Goal: Task Accomplishment & Management: Complete application form

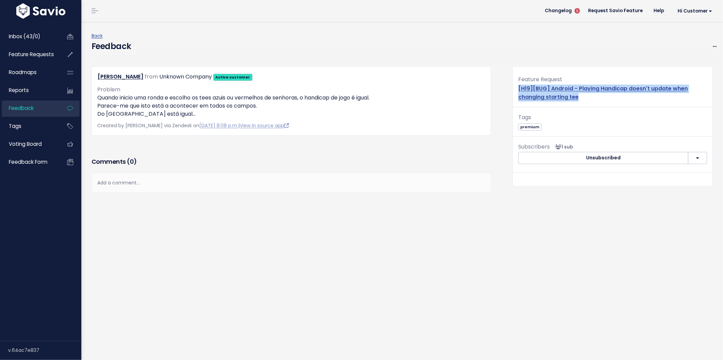
drag, startPoint x: 576, startPoint y: 99, endPoint x: 510, endPoint y: 87, distance: 66.3
click at [513, 87] on div "Feature Request [H19][BUG] Android - Playing Handicap doesn't update when chang…" at bounding box center [613, 91] width 200 height 33
copy link "[H19][BUG] Android - Playing Handicap doesn't update when changing starting tee"
click at [534, 87] on link "[H19][BUG] Android - Playing Handicap doesn't update when changing starting tee" at bounding box center [602, 93] width 169 height 16
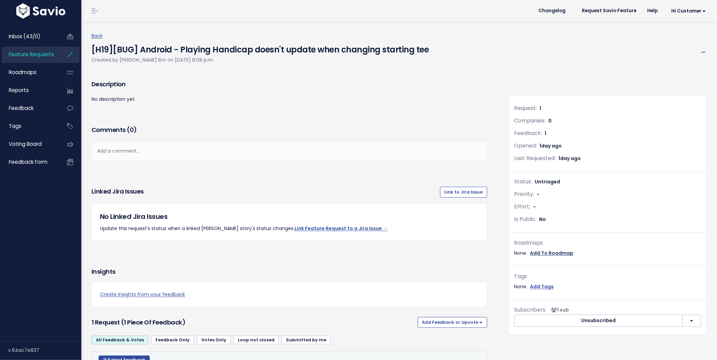
click at [543, 248] on div "Roadmaps None. Add To Roadmap" at bounding box center [607, 248] width 187 height 20
click at [542, 252] on link "Add To Roadmap" at bounding box center [551, 253] width 43 height 8
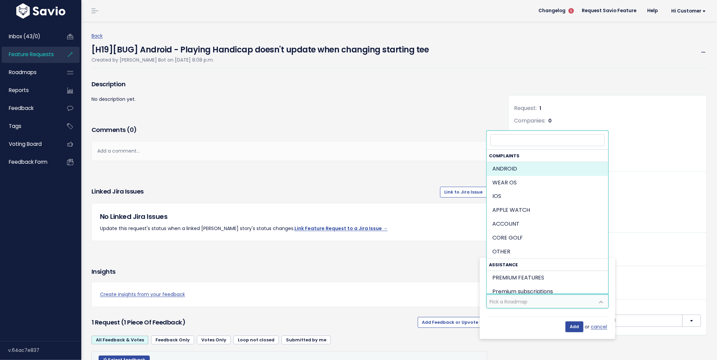
click at [520, 307] on span "Pick a Roadmap" at bounding box center [541, 301] width 108 height 13
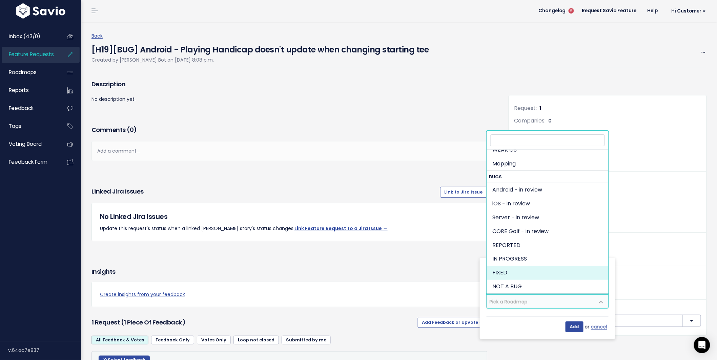
scroll to position [471, 0]
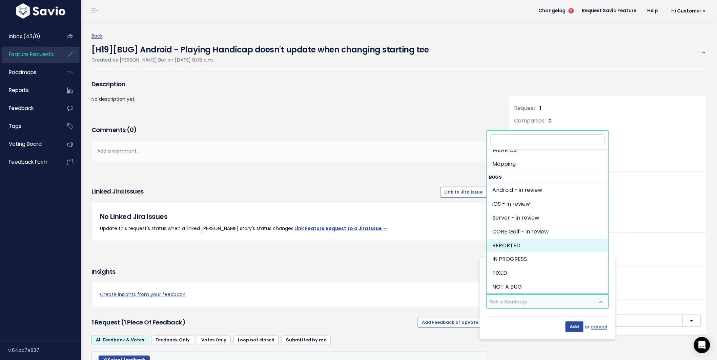
select select "1279"
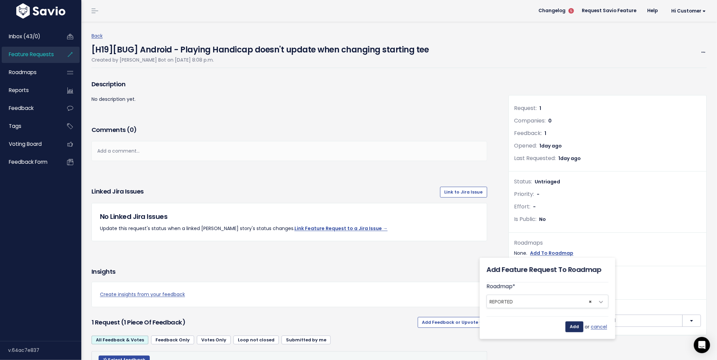
click at [574, 328] on input "Add" at bounding box center [574, 327] width 18 height 11
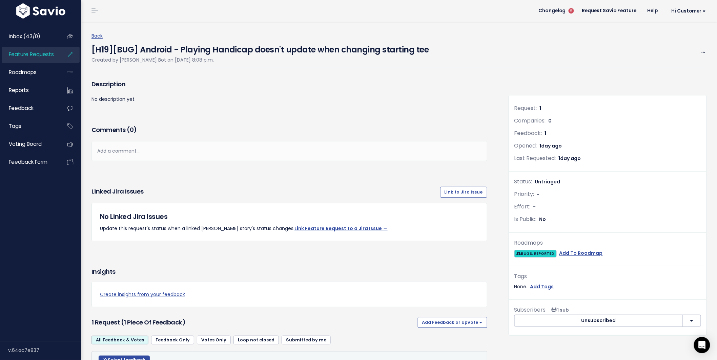
click at [527, 254] on span "BUGS: REPORTED" at bounding box center [535, 253] width 42 height 7
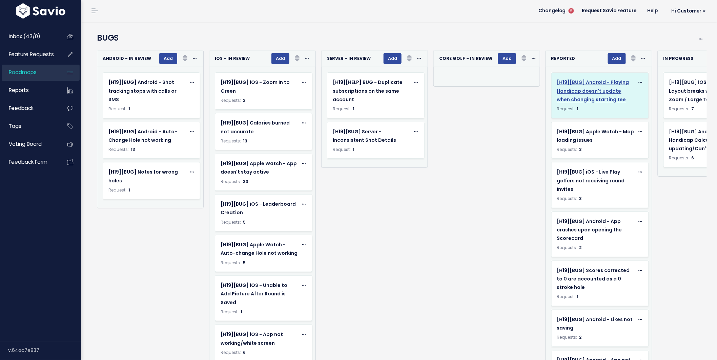
click at [592, 100] on span "[H19][BUG] Android - Playing Handicap doesn't update when changing starting tee" at bounding box center [593, 91] width 72 height 24
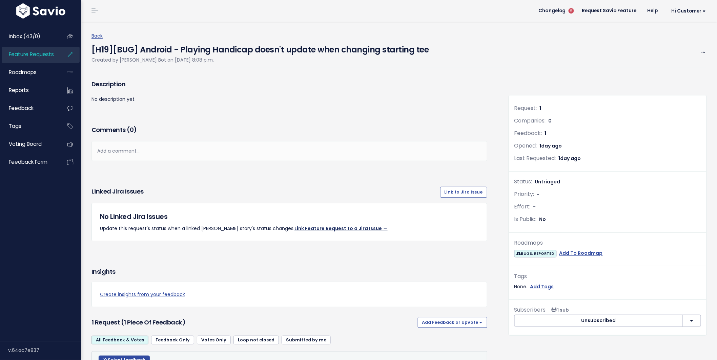
click at [304, 228] on link "Link Feature Request to a Jira Issue →" at bounding box center [340, 228] width 93 height 7
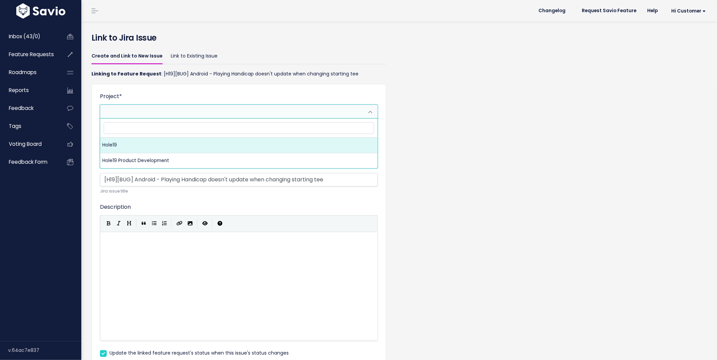
click at [160, 110] on span at bounding box center [232, 112] width 264 height 14
select select "10000"
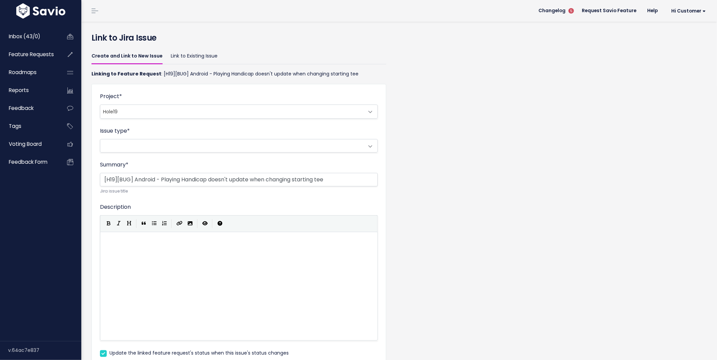
click at [156, 110] on span "Hole19" at bounding box center [232, 112] width 264 height 14
click at [143, 148] on span at bounding box center [232, 146] width 264 height 13
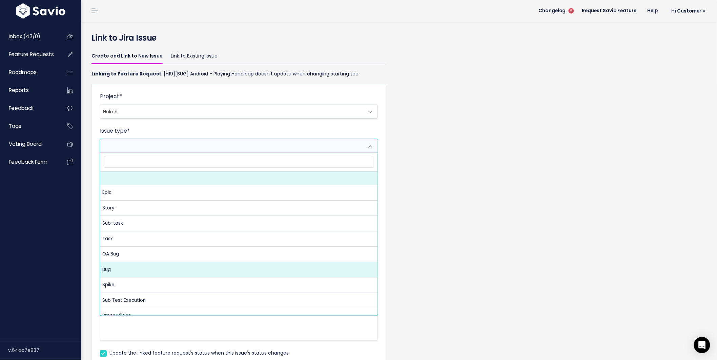
select select "10004"
select select
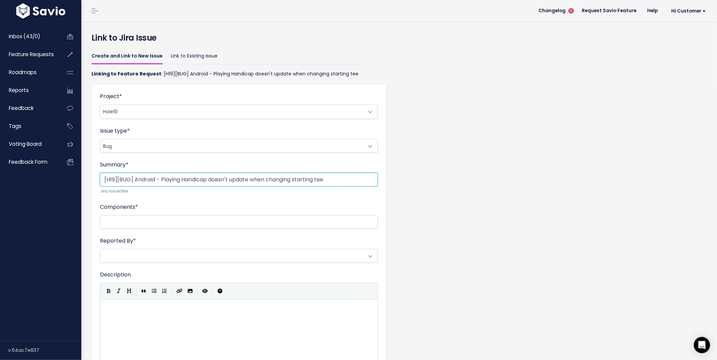
drag, startPoint x: 136, startPoint y: 180, endPoint x: 86, endPoint y: 175, distance: 49.7
click at [86, 175] on div "Create and Link to New Issue Link to Existing Issue Linking to Feature Request …" at bounding box center [238, 258] width 305 height 423
click at [140, 182] on input "[H19][BUG] Android - Playing Handicap doesn't update when changing starting tee" at bounding box center [239, 180] width 278 height 14
click at [110, 179] on input "[H19][BUG] Android - Playing Handicap doesn't update when changing starting tee" at bounding box center [239, 180] width 278 height 14
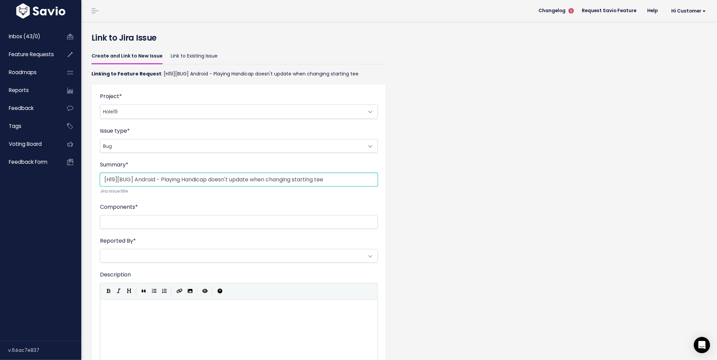
click at [110, 179] on input "[H19][BUG] Android - Playing Handicap doesn't update when changing starting tee" at bounding box center [239, 180] width 278 height 14
paste input "Android"
drag, startPoint x: 174, startPoint y: 179, endPoint x: 131, endPoint y: 180, distance: 42.7
click at [131, 180] on input "[Android][BUG] Android - Playing Handicap doesn't update when changing starting…" at bounding box center [239, 180] width 278 height 14
type input "[Android] Playing Handicap doesn't update when changing starting tee"
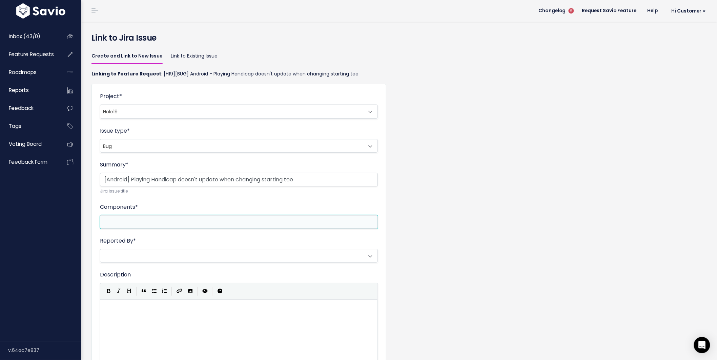
click at [209, 224] on li at bounding box center [237, 222] width 271 height 8
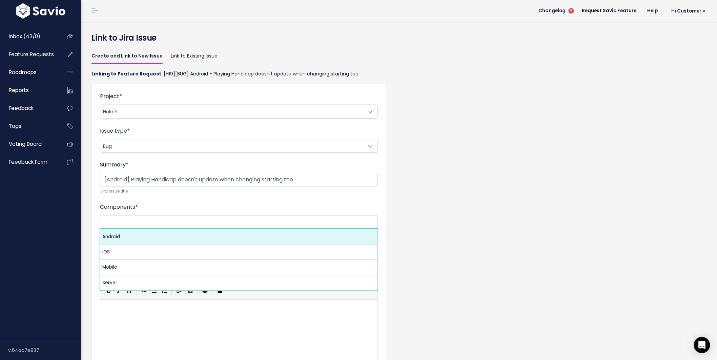
select select "10002"
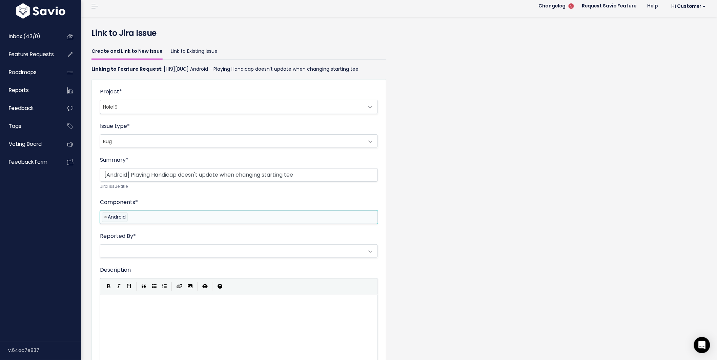
scroll to position [41, 0]
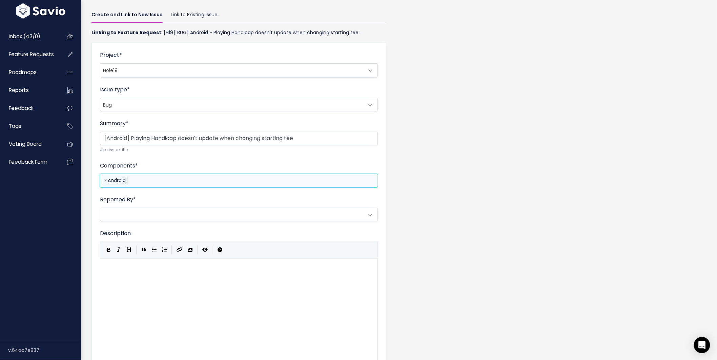
click at [179, 215] on span at bounding box center [232, 214] width 264 height 13
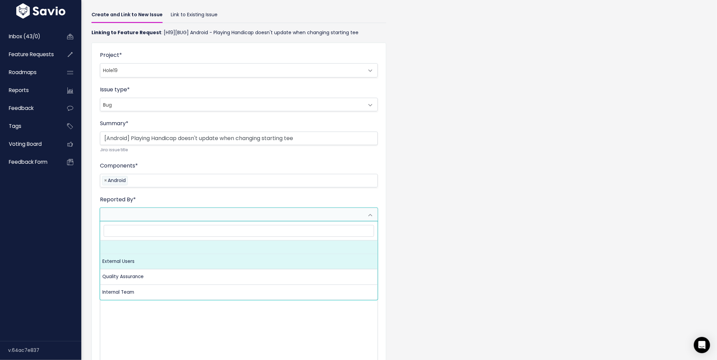
select select "10007"
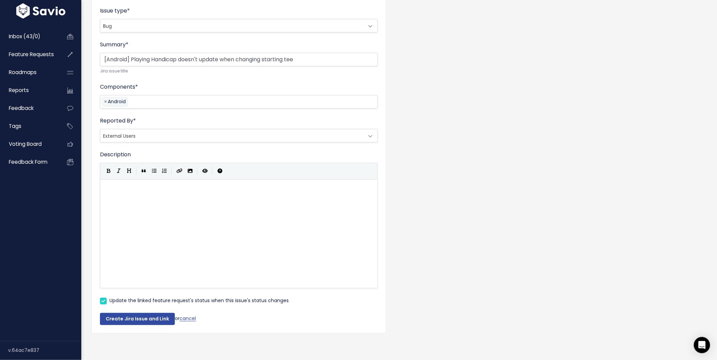
scroll to position [126, 0]
click at [137, 314] on button "Create Jira Issue and Link" at bounding box center [137, 319] width 75 height 12
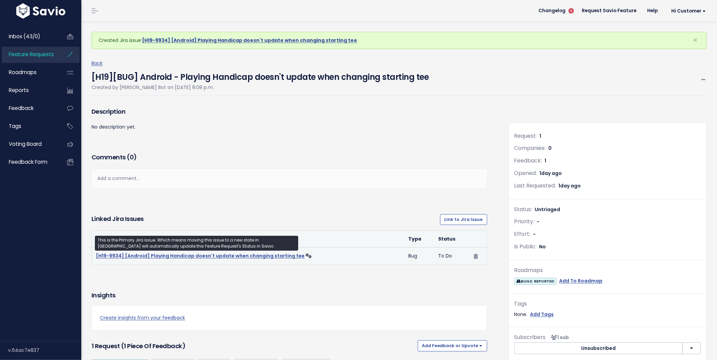
click at [194, 257] on link "[H19-9934] [Android] Playing Handicap doesn't update when changing starting tee" at bounding box center [200, 256] width 209 height 7
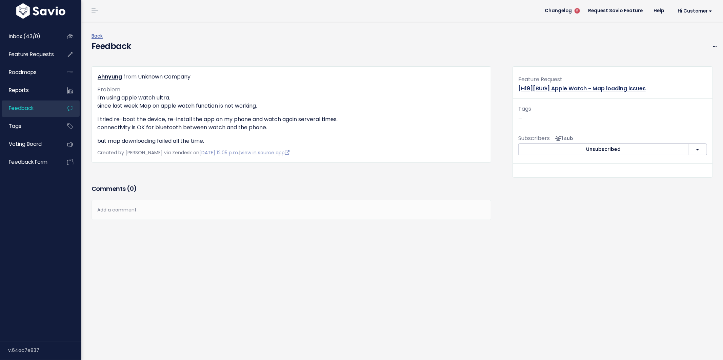
click at [574, 87] on link "[H19][BUG] Apple Watch - Map loading issues" at bounding box center [581, 89] width 127 height 8
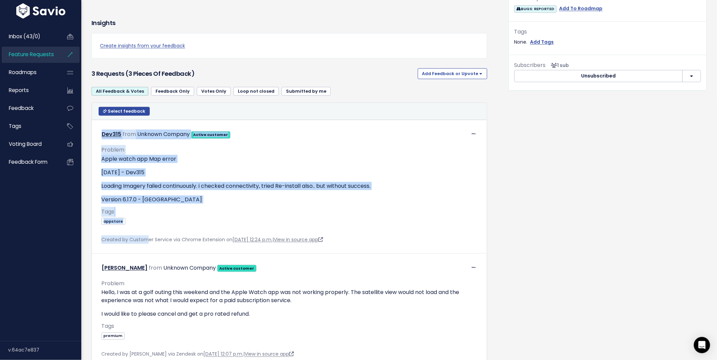
scroll to position [408, 0]
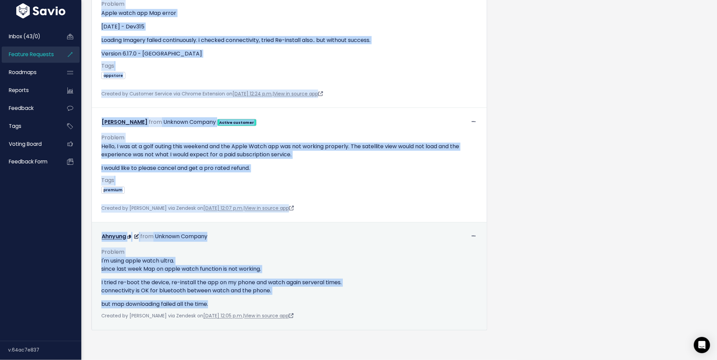
drag, startPoint x: 94, startPoint y: 201, endPoint x: 313, endPoint y: 294, distance: 237.8
click at [313, 294] on tbody "Edit [GEOGRAPHIC_DATA] Dev315 from Unknown Company Active customer" at bounding box center [289, 152] width 395 height 356
copy tbody "Dev315 from Unknown Company Active customer Problem Apple watch app Map error S…"
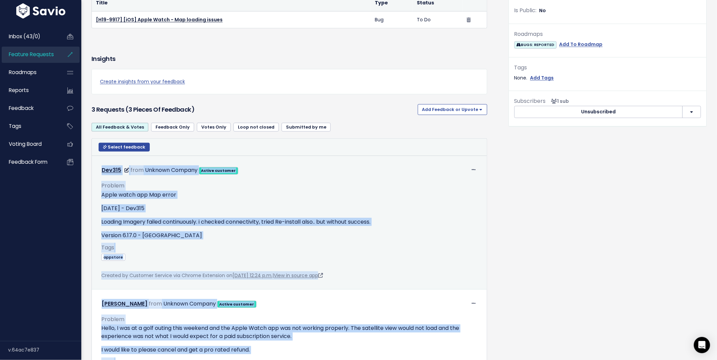
scroll to position [152, 0]
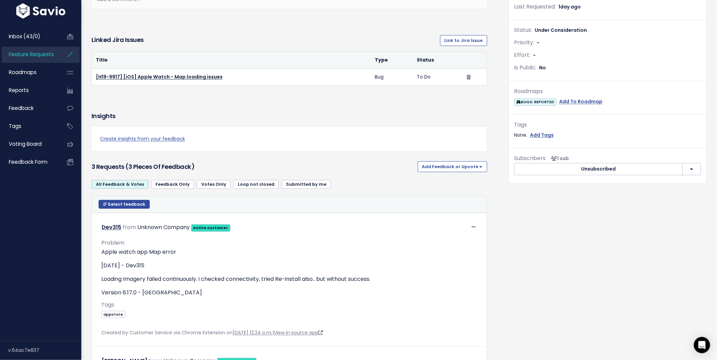
drag, startPoint x: 314, startPoint y: 139, endPoint x: 307, endPoint y: 138, distance: 6.8
click at [314, 139] on div "Create insights from your feedback" at bounding box center [289, 138] width 396 height 25
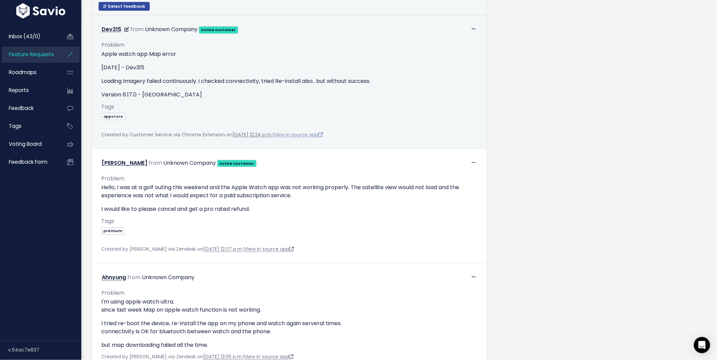
scroll to position [350, 0]
click at [313, 137] on link "View in source app" at bounding box center [298, 134] width 49 height 7
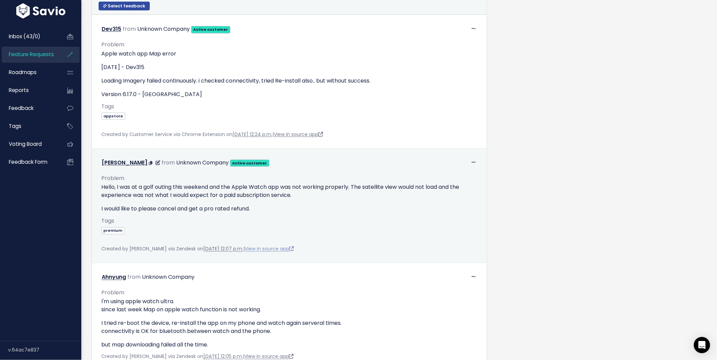
click at [293, 253] on link "View in source app" at bounding box center [269, 249] width 49 height 7
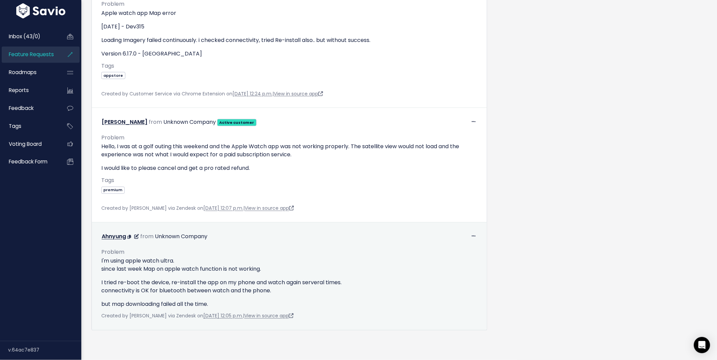
scroll to position [408, 0]
click at [285, 313] on link "View in source app" at bounding box center [268, 316] width 49 height 7
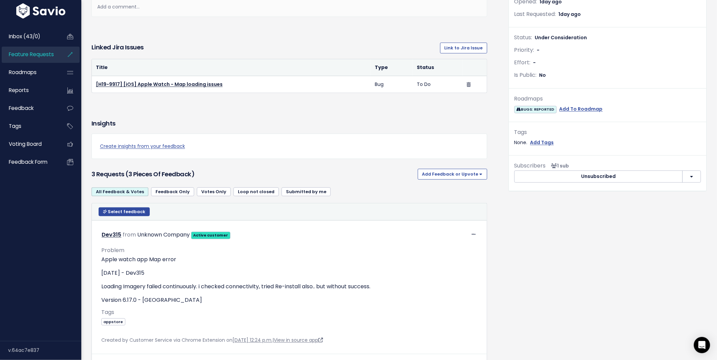
scroll to position [0, 0]
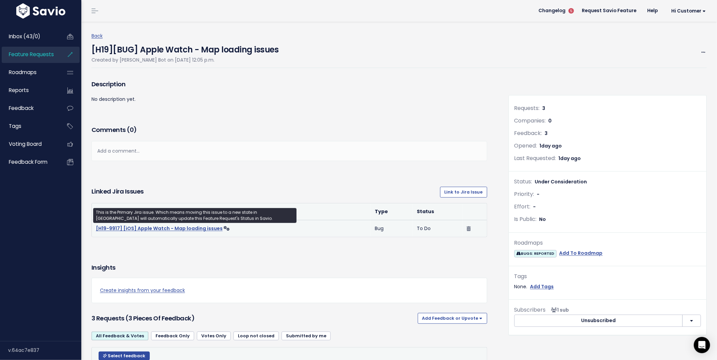
click at [179, 230] on link "[H19-9917] [iOS] Apple Watch - Map loading issues" at bounding box center [159, 228] width 127 height 7
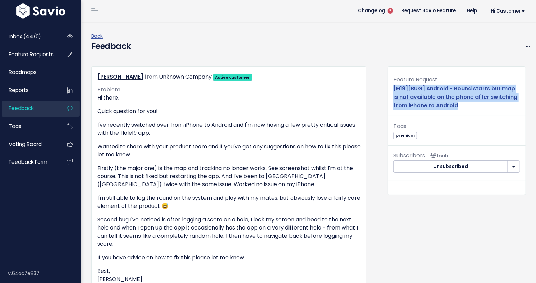
drag, startPoint x: 464, startPoint y: 109, endPoint x: 386, endPoint y: 89, distance: 79.8
click at [388, 89] on div "Feature Request [H19][BUG] Android - Round starts but map is not available on t…" at bounding box center [457, 95] width 138 height 41
copy link "[H19][BUG] Android - Round starts but map is not available on the phone after s…"
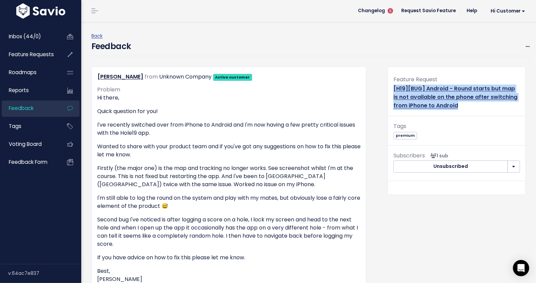
click at [428, 102] on link "[H19][BUG] Android - Round starts but map is not available on the phone after s…" at bounding box center [456, 97] width 124 height 25
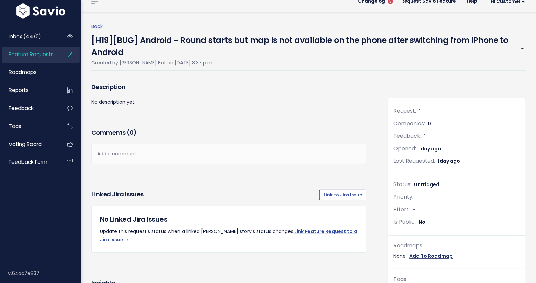
scroll to position [12, 0]
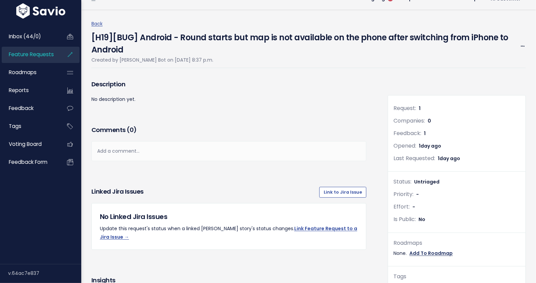
click at [424, 253] on link "Add To Roadmap" at bounding box center [431, 253] width 43 height 8
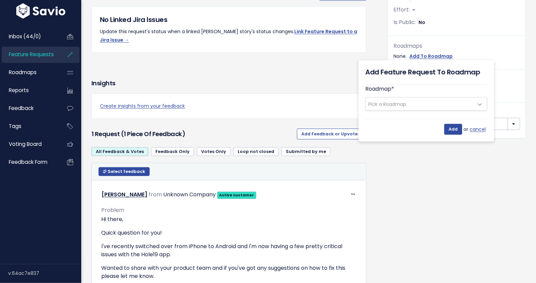
scroll to position [209, 0]
click at [392, 100] on span "Pick a Roadmap" at bounding box center [420, 104] width 108 height 13
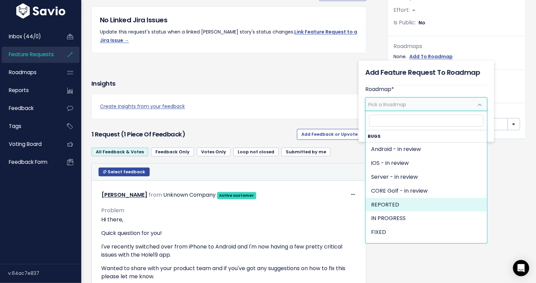
scroll to position [494, 0]
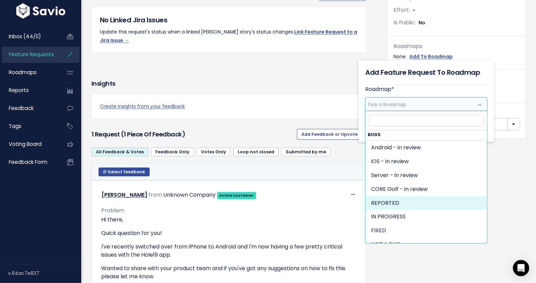
select select "1279"
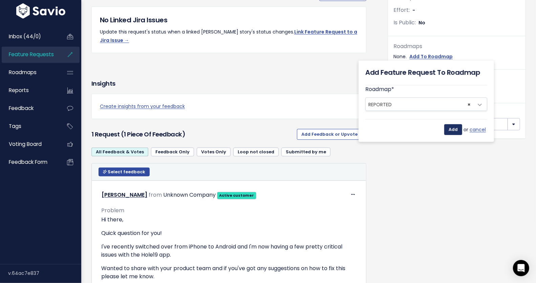
click at [450, 133] on input "Add" at bounding box center [453, 129] width 18 height 11
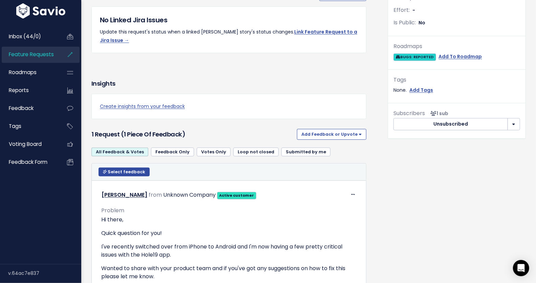
click at [402, 57] on span "BUGS: REPORTED" at bounding box center [415, 57] width 42 height 7
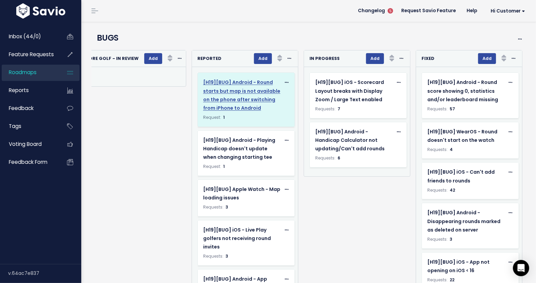
click at [251, 105] on span "[H19][BUG] Android - Round starts but map is not available on the phone after s…" at bounding box center [241, 95] width 77 height 33
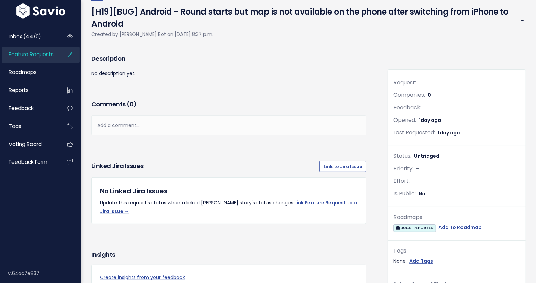
scroll to position [41, 0]
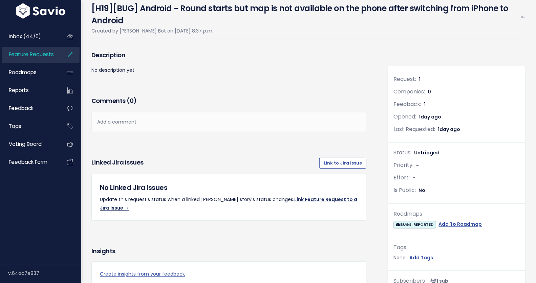
click at [328, 200] on link "Link Feature Request to a Jira Issue →" at bounding box center [228, 203] width 257 height 15
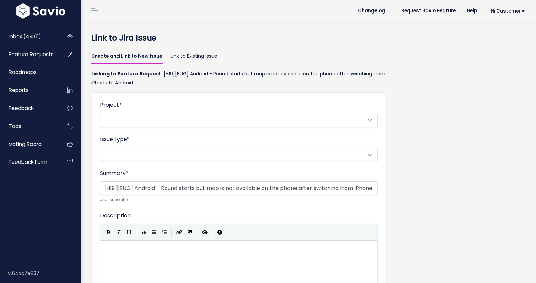
click at [138, 120] on span at bounding box center [232, 120] width 264 height 14
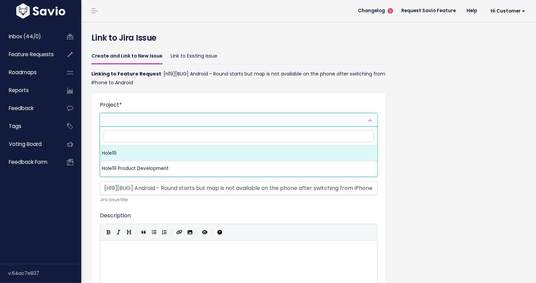
select select "10000"
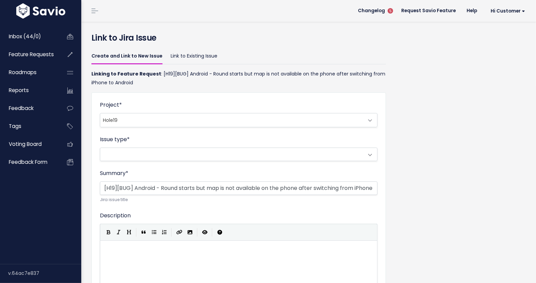
click at [137, 158] on span at bounding box center [232, 154] width 264 height 13
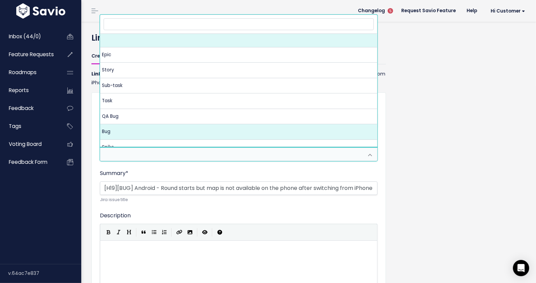
select select "10004"
select select
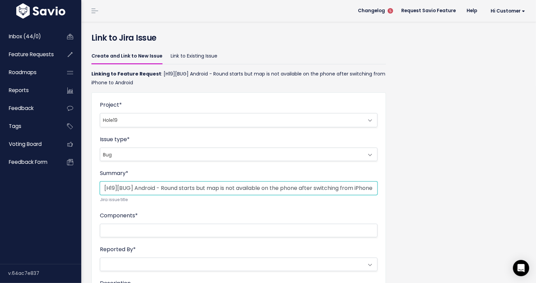
click at [148, 188] on input "[H19][BUG] Android - Round starts but map is not available on the phone after s…" at bounding box center [239, 189] width 278 height 14
click at [110, 187] on input "[H19][BUG] Android - Round starts but map is not available on the phone after s…" at bounding box center [239, 189] width 278 height 14
paste input "Android"
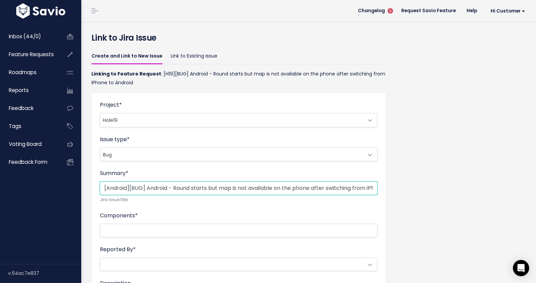
drag, startPoint x: 173, startPoint y: 187, endPoint x: 131, endPoint y: 188, distance: 41.7
click at [131, 188] on input "[Android][BUG] Android - Round starts but map is not available on the phone aft…" at bounding box center [239, 189] width 278 height 14
drag, startPoint x: 249, startPoint y: 188, endPoint x: 420, endPoint y: 191, distance: 170.4
click at [420, 191] on div "Create and Link to New Issue Link to Existing Issue Linking to Feature Request …" at bounding box center [308, 263] width 445 height 432
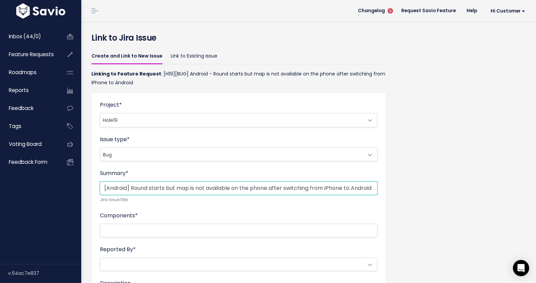
type input "[Android] Round starts but map is not available on the phone after switching fr…"
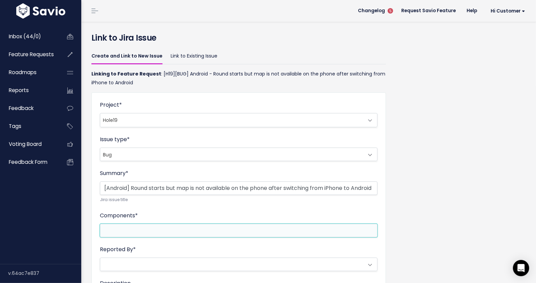
click at [174, 230] on li at bounding box center [237, 231] width 271 height 8
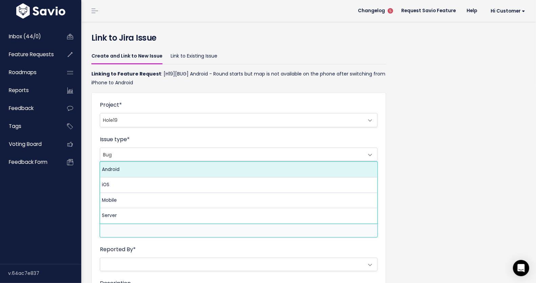
select select "10002"
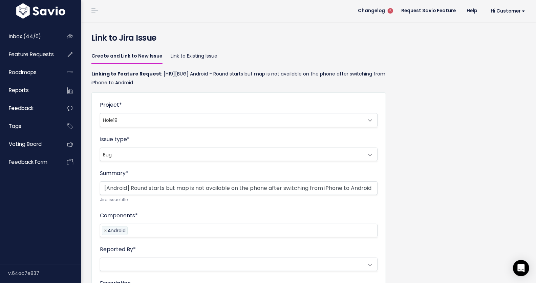
click at [411, 212] on div "Create and Link to New Issue Link to Existing Issue Linking to Feature Request …" at bounding box center [308, 263] width 445 height 432
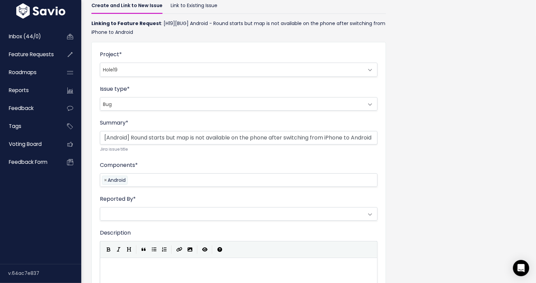
scroll to position [51, 0]
click at [199, 211] on span at bounding box center [232, 213] width 264 height 13
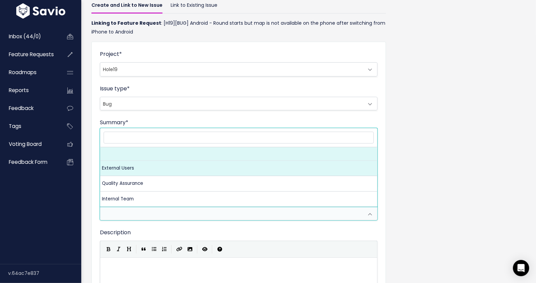
select select "10007"
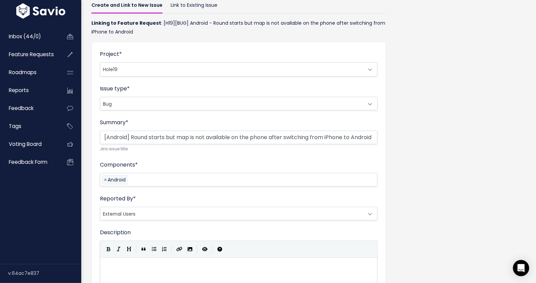
click at [426, 205] on div "Create and Link to New Issue Link to Existing Issue Linking to Feature Request …" at bounding box center [308, 212] width 445 height 432
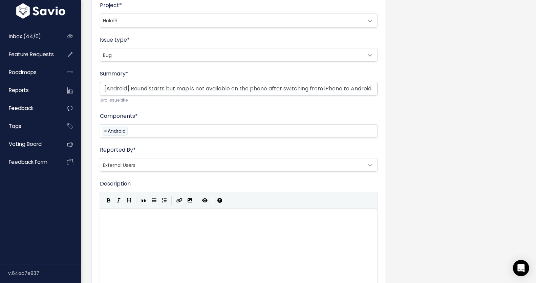
scroll to position [209, 0]
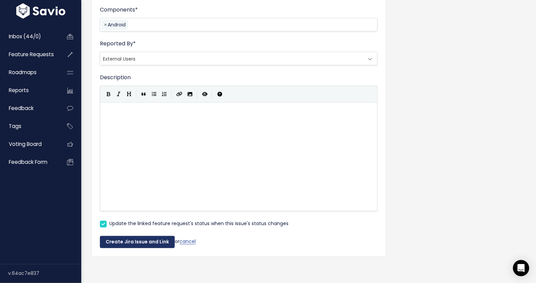
click at [136, 240] on button "Create Jira Issue and Link" at bounding box center [137, 242] width 75 height 12
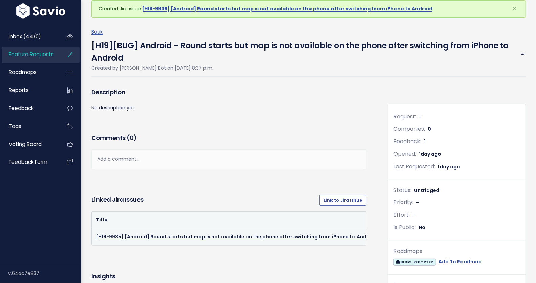
scroll to position [32, 0]
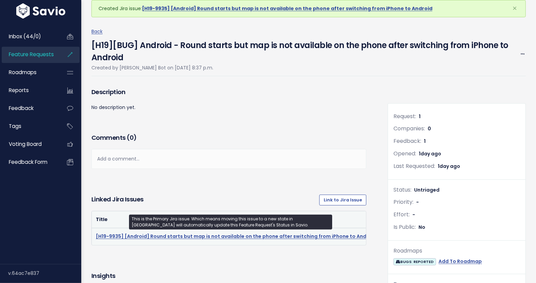
click at [168, 235] on link "[H19-9935] [Android] Round starts but map is not available on the phone after s…" at bounding box center [236, 236] width 281 height 7
click at [166, 237] on link "[H19-9935] [Android] Round starts but map is not available on the phone after s…" at bounding box center [236, 236] width 281 height 7
